Goal: Entertainment & Leisure: Consume media (video, audio)

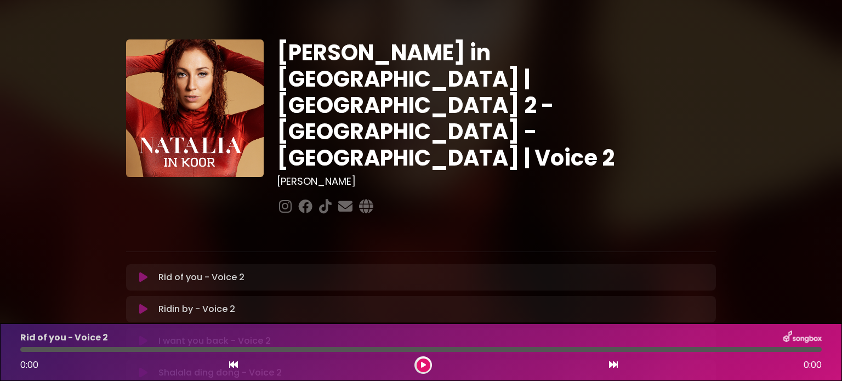
click at [162, 271] on p "Rid of you - Voice 2 Loading Track..." at bounding box center [201, 277] width 86 height 13
click at [141, 272] on icon at bounding box center [143, 277] width 8 height 11
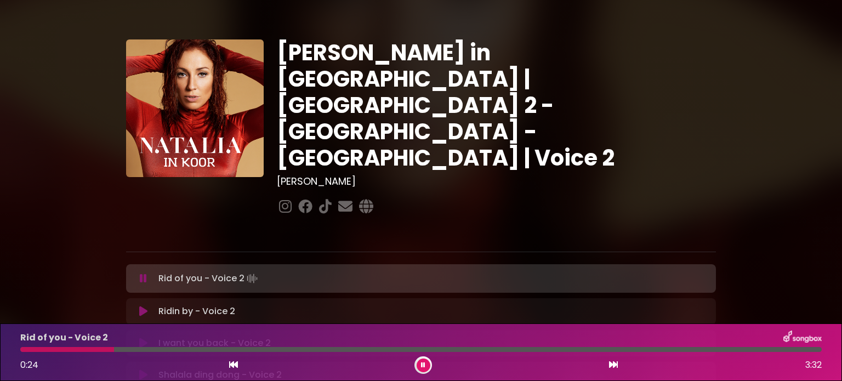
click at [26, 350] on div at bounding box center [67, 349] width 94 height 5
click at [20, 350] on div at bounding box center [27, 349] width 14 height 5
click at [21, 349] on div at bounding box center [59, 349] width 78 height 5
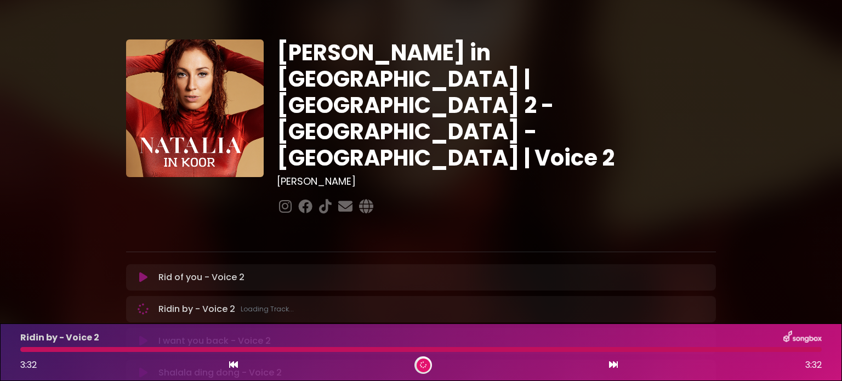
click at [22, 350] on div at bounding box center [421, 349] width 802 height 5
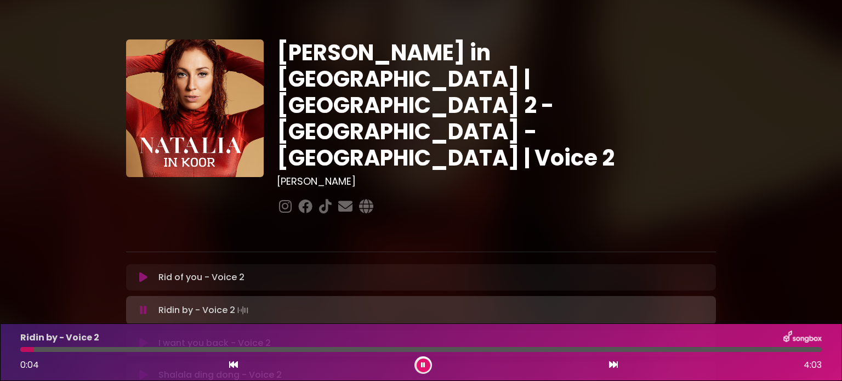
click at [139, 272] on icon at bounding box center [143, 277] width 8 height 11
click at [145, 272] on icon at bounding box center [143, 277] width 8 height 11
click at [421, 361] on button at bounding box center [424, 366] width 14 height 14
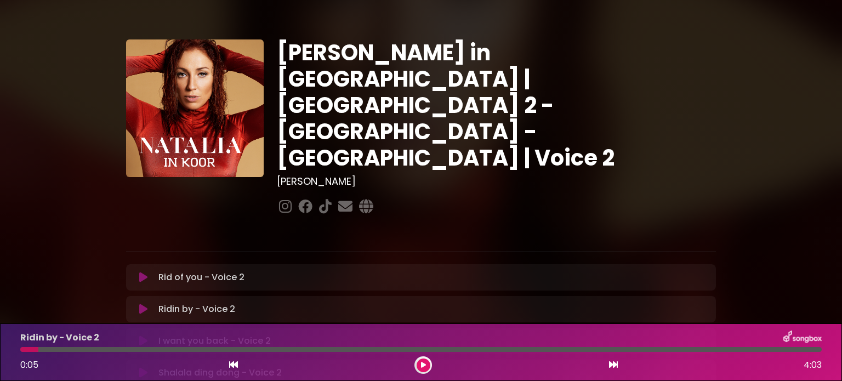
click at [143, 304] on icon at bounding box center [143, 310] width 9 height 12
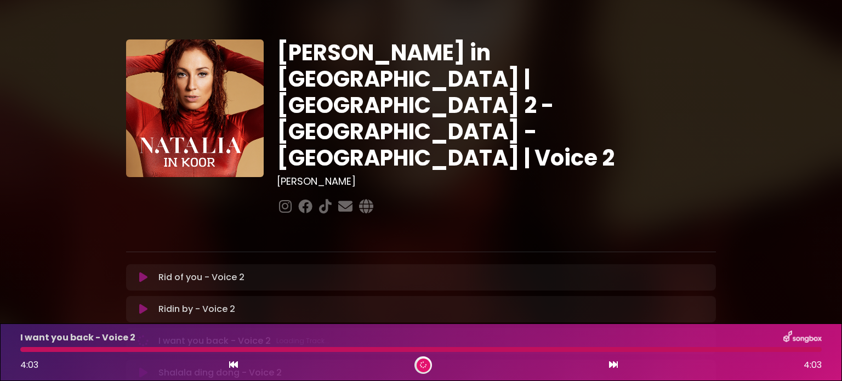
click at [144, 304] on icon at bounding box center [143, 310] width 9 height 12
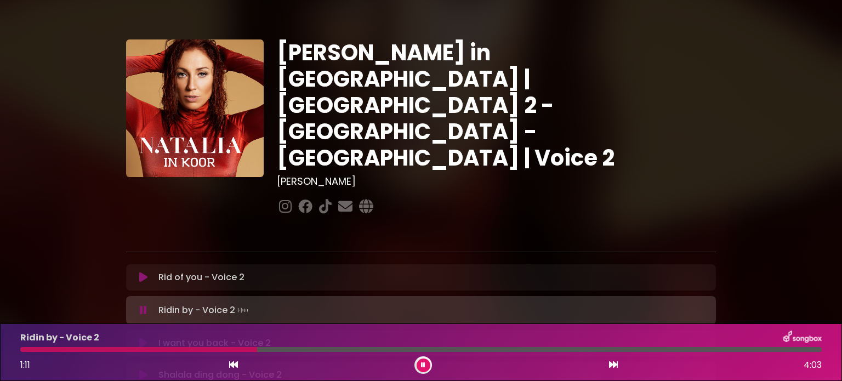
click at [421, 361] on icon at bounding box center [423, 365] width 7 height 8
